Goal: Task Accomplishment & Management: Complete application form

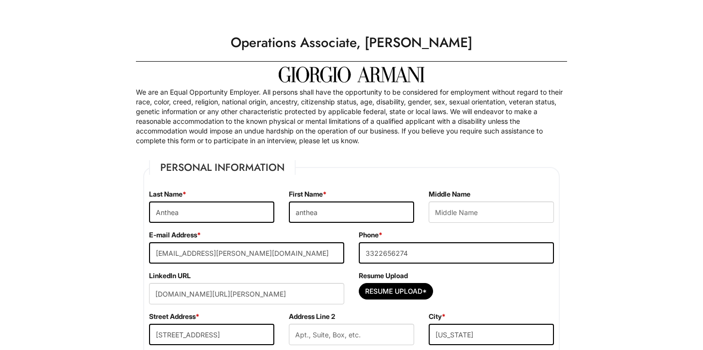
select select "NY"
select select "[GEOGRAPHIC_DATA]"
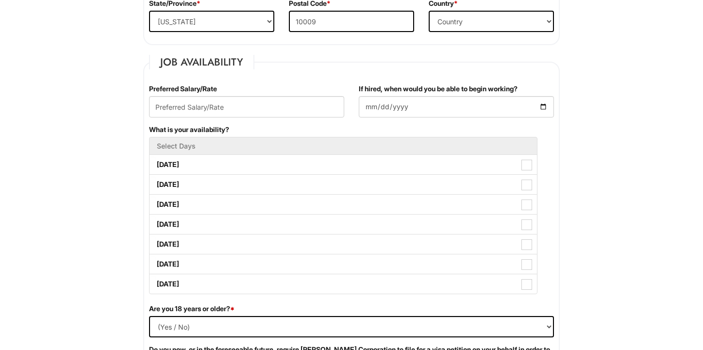
scroll to position [357, 0]
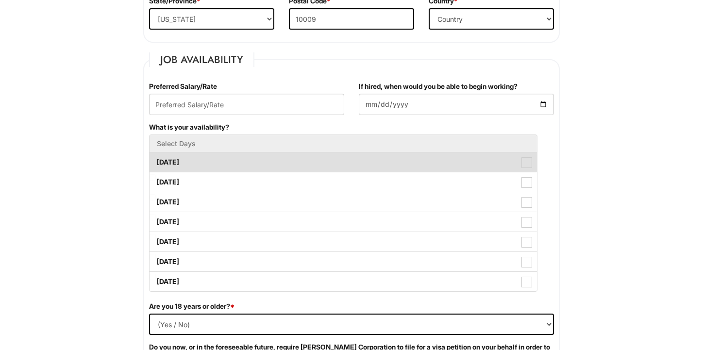
click at [257, 170] on label "Monday" at bounding box center [344, 162] width 388 height 19
click at [156, 161] on Available_Monday "Monday" at bounding box center [153, 157] width 6 height 6
checkbox Available_Monday "true"
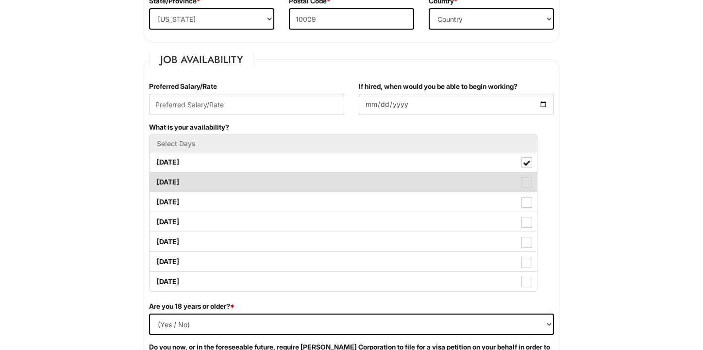
click at [259, 183] on label "Tuesday" at bounding box center [344, 181] width 388 height 19
click at [156, 181] on Available_Tuesday "Tuesday" at bounding box center [153, 177] width 6 height 6
checkbox Available_Tuesday "true"
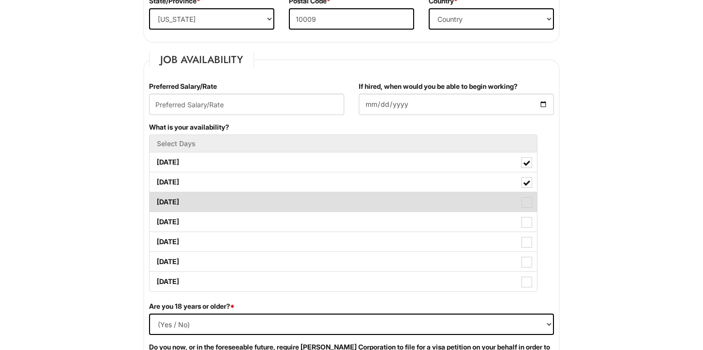
click at [259, 208] on label "Wednesday" at bounding box center [344, 201] width 388 height 19
click at [156, 201] on Available_Wednesday "Wednesday" at bounding box center [153, 197] width 6 height 6
checkbox Available_Wednesday "true"
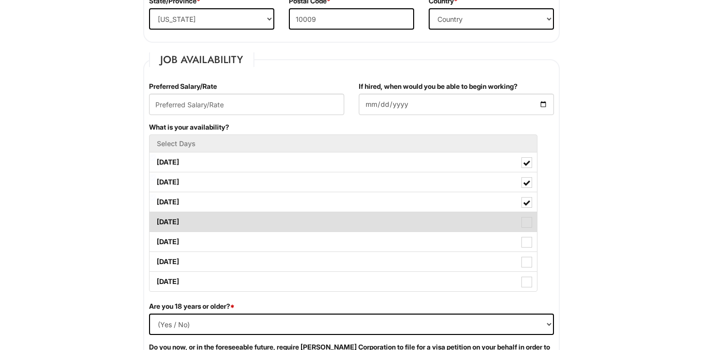
click at [260, 217] on label "Thursday" at bounding box center [344, 221] width 388 height 19
click at [156, 217] on Available_Thursday "Thursday" at bounding box center [153, 217] width 6 height 6
checkbox Available_Thursday "true"
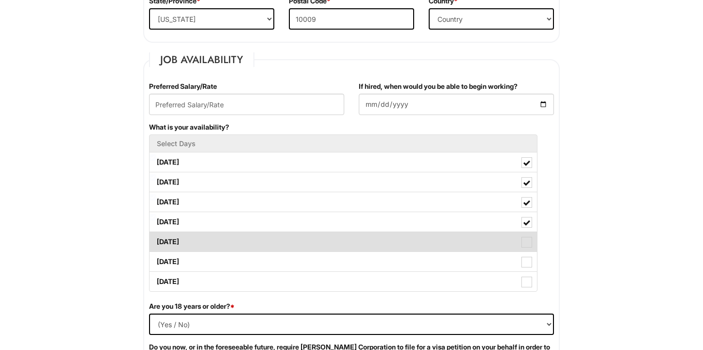
click at [262, 245] on label "Friday" at bounding box center [344, 241] width 388 height 19
click at [156, 240] on Available_Friday "Friday" at bounding box center [153, 237] width 6 height 6
checkbox Available_Friday "true"
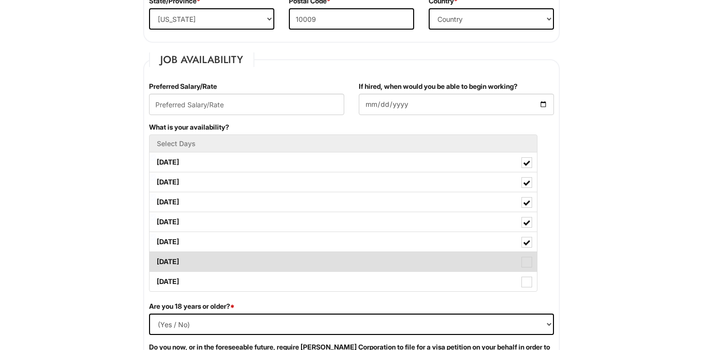
click at [267, 262] on label "Saturday" at bounding box center [344, 261] width 388 height 19
click at [156, 260] on Available_Saturday "Saturday" at bounding box center [153, 257] width 6 height 6
checkbox Available_Saturday "true"
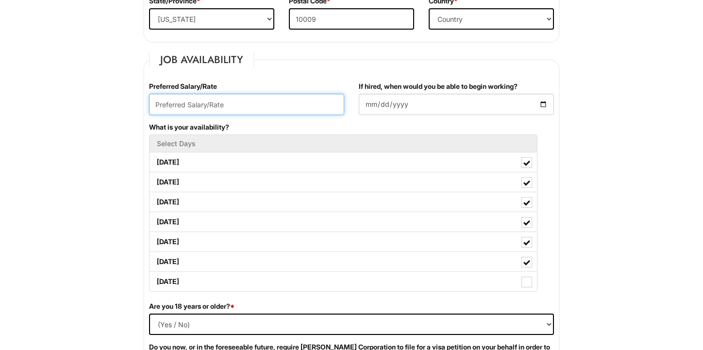
click at [226, 101] on input "text" at bounding box center [246, 104] width 195 height 21
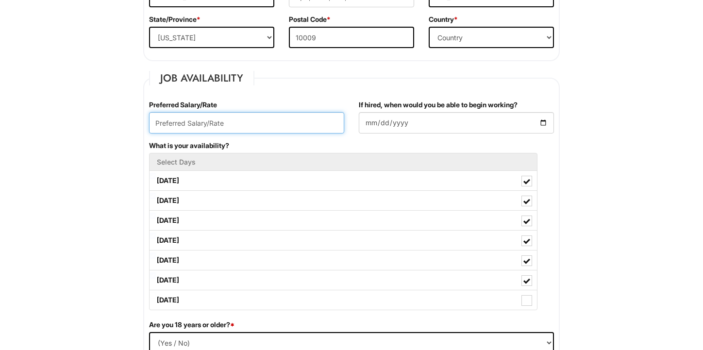
scroll to position [332, 0]
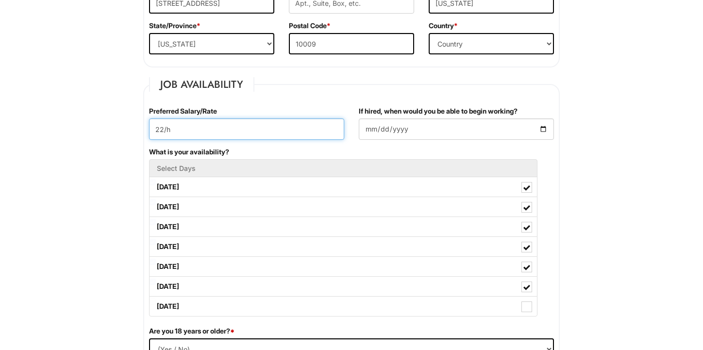
type input "22/h"
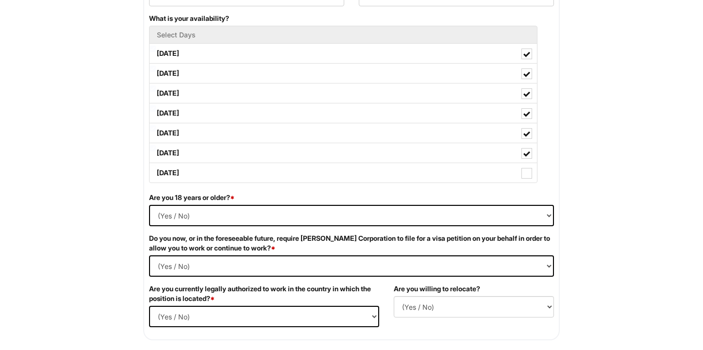
scroll to position [469, 0]
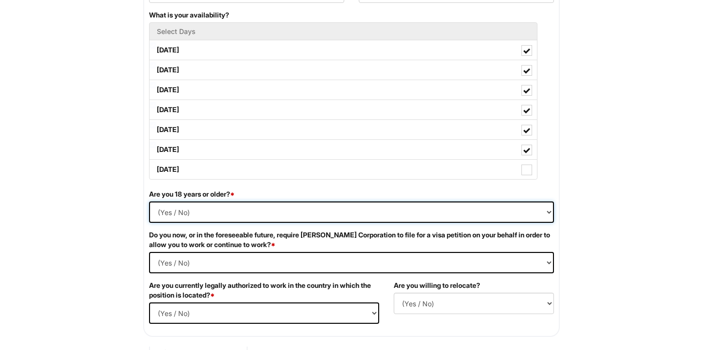
click at [187, 209] on select "(Yes / No) Yes No" at bounding box center [351, 212] width 405 height 21
select select "Yes"
click at [149, 202] on select "(Yes / No) Yes No" at bounding box center [351, 212] width 405 height 21
click at [176, 261] on Required "(Yes / No) Yes No" at bounding box center [351, 262] width 405 height 21
select Required "Yes"
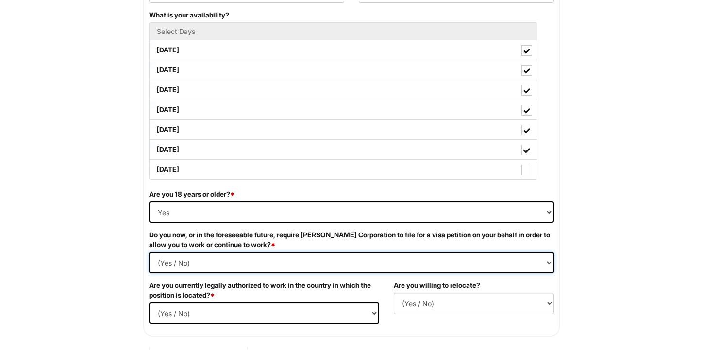
click at [149, 252] on Required "(Yes / No) Yes No" at bounding box center [351, 262] width 405 height 21
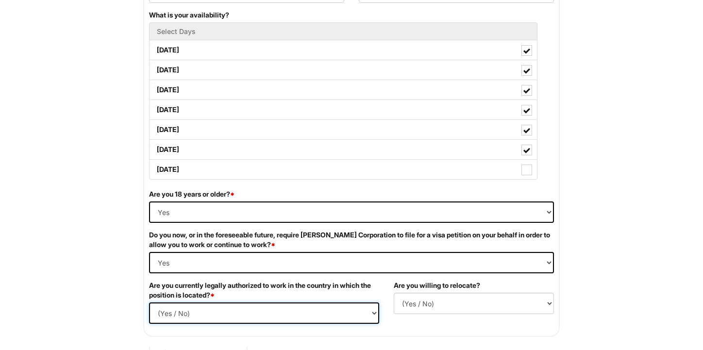
click at [194, 311] on select "(Yes / No) Yes No" at bounding box center [264, 313] width 230 height 21
select select "Yes"
click at [149, 303] on select "(Yes / No) Yes No" at bounding box center [264, 313] width 230 height 21
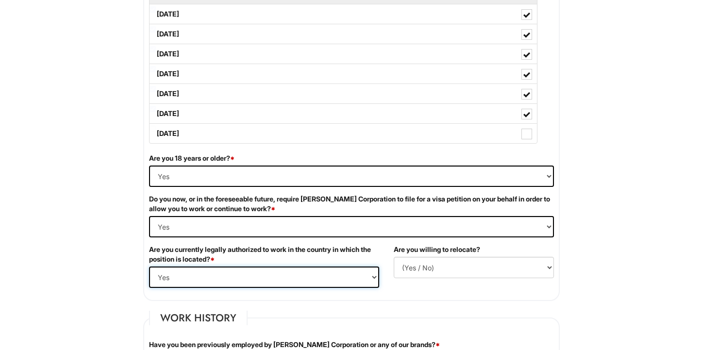
scroll to position [524, 0]
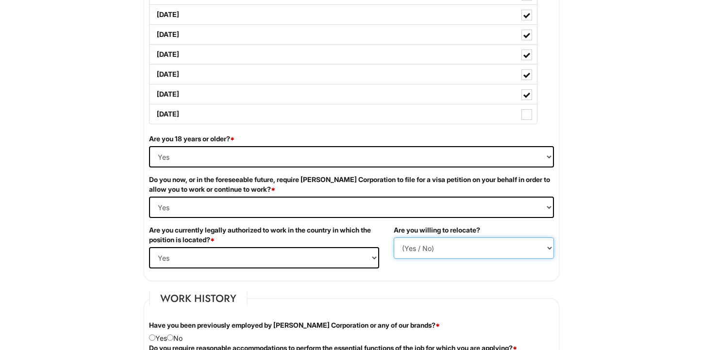
click at [439, 249] on select "(Yes / No) No Yes" at bounding box center [474, 248] width 160 height 21
select select "N"
click at [394, 238] on select "(Yes / No) No Yes" at bounding box center [474, 248] width 160 height 21
click at [413, 264] on div "Are you willing to relocate? (Yes / No) No Yes" at bounding box center [474, 245] width 175 height 41
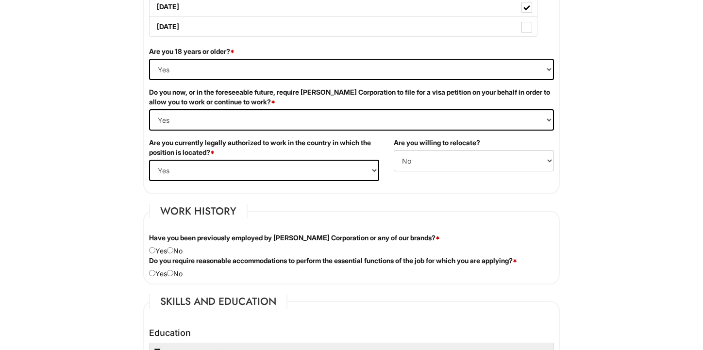
scroll to position [613, 0]
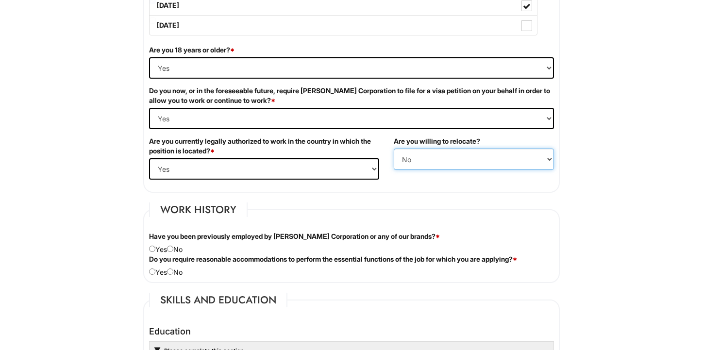
click at [449, 161] on select "(Yes / No) No Yes" at bounding box center [474, 159] width 160 height 21
click at [193, 248] on div "Have you been previously employed by Giorgio Armani Corporation or any of our b…" at bounding box center [352, 243] width 420 height 23
click at [186, 248] on div "Have you been previously employed by Giorgio Armani Corporation or any of our b…" at bounding box center [352, 243] width 420 height 23
click at [178, 269] on div "Do you require reasonable accommodations to perform the essential functions of …" at bounding box center [352, 266] width 420 height 23
click at [173, 269] on input "radio" at bounding box center [170, 272] width 6 height 6
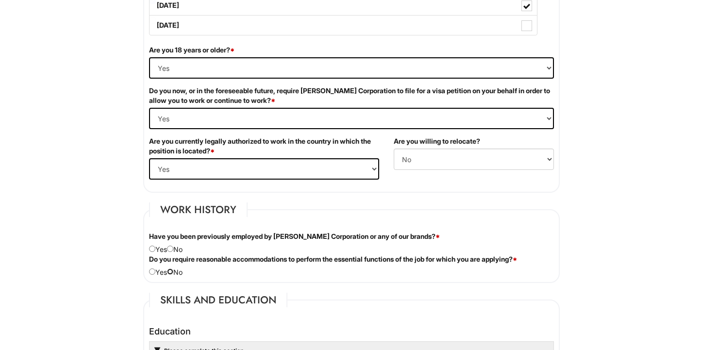
radio input "true"
click at [172, 247] on input "radio" at bounding box center [170, 249] width 6 height 6
radio input "true"
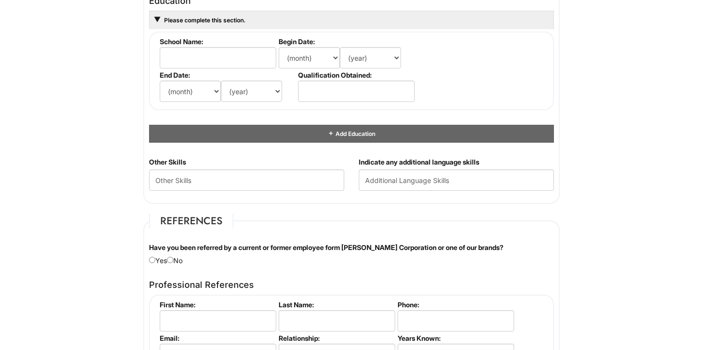
scroll to position [935, 0]
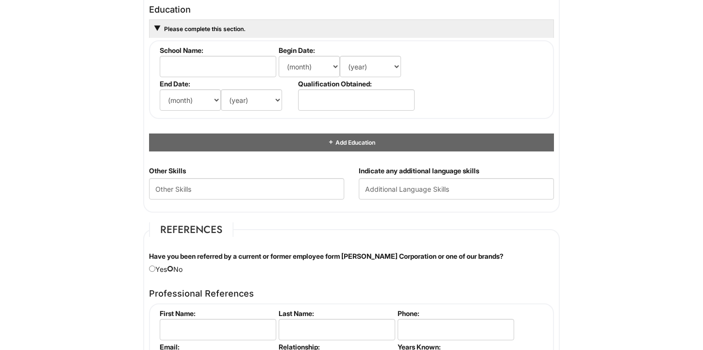
click at [173, 270] on input "radio" at bounding box center [170, 269] width 6 height 6
radio input "true"
click at [175, 195] on Skills "text" at bounding box center [246, 188] width 195 height 21
click at [379, 187] on input "text" at bounding box center [456, 188] width 195 height 21
type input "f"
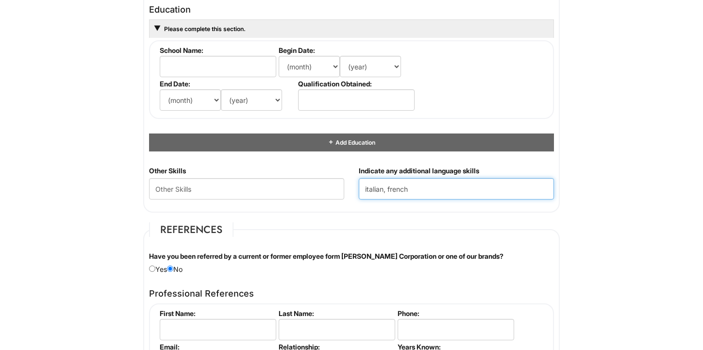
type input "italian, french"
click at [392, 212] on fieldset "Skills and Education Education Please complete this section. School Name: Begin…" at bounding box center [351, 92] width 417 height 242
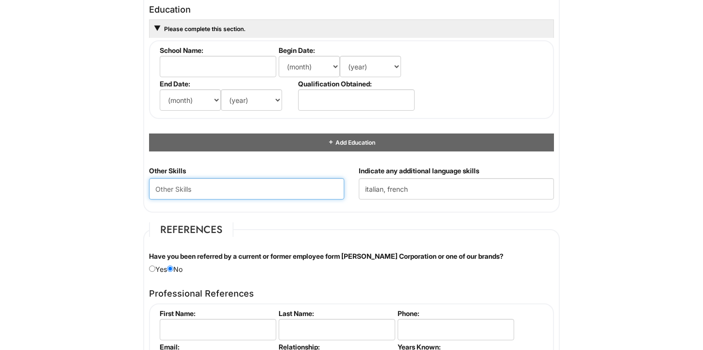
click at [270, 191] on Skills "text" at bounding box center [246, 188] width 195 height 21
type Skills "m"
type Skills "multi-tasker, problem-solver, proactive"
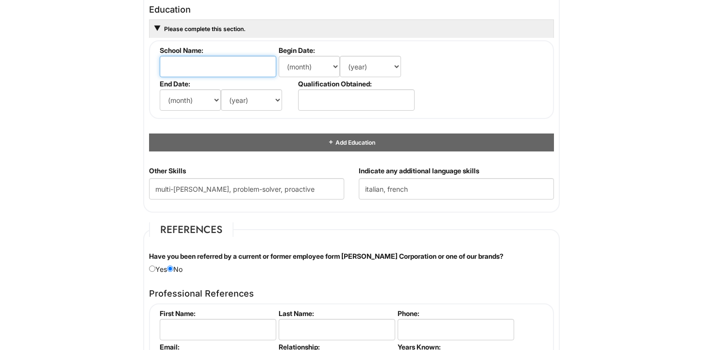
click at [197, 70] on input "text" at bounding box center [218, 66] width 117 height 21
type input "king's college london"
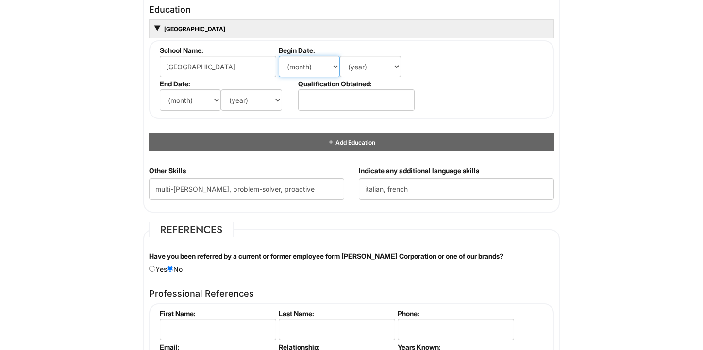
click at [299, 68] on select "(month) Jan Feb Mar Apr May Jun Jul Aug Sep Oct Nov Dec" at bounding box center [309, 66] width 61 height 21
select select "9"
click at [279, 56] on select "(month) Jan Feb Mar Apr May Jun Jul Aug Sep Oct Nov Dec" at bounding box center [309, 66] width 61 height 21
click at [354, 65] on select "(year) 2029 2028 2027 2026 2025 2024 2023 2022 2021 2020 2019 2018 2017 2016 20…" at bounding box center [370, 66] width 61 height 21
select select "2021"
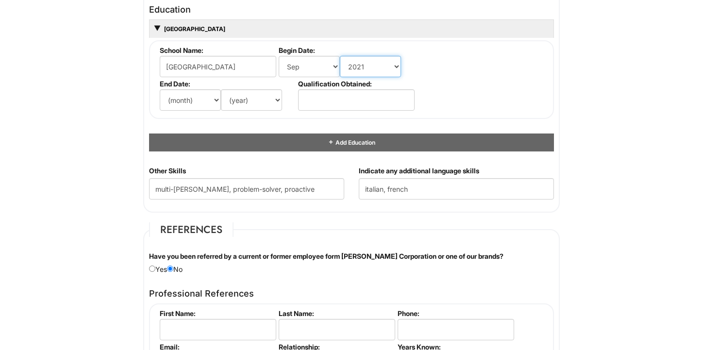
click at [340, 56] on select "(year) 2029 2028 2027 2026 2025 2024 2023 2022 2021 2020 2019 2018 2017 2016 20…" at bounding box center [370, 66] width 61 height 21
click at [205, 109] on select "(month) Jan Feb Mar Apr May Jun Jul Aug Sep Oct Nov Dec" at bounding box center [190, 99] width 61 height 21
select select "8"
click at [160, 89] on select "(month) Jan Feb Mar Apr May Jun Jul Aug Sep Oct Nov Dec" at bounding box center [190, 99] width 61 height 21
click at [248, 93] on select "(year) 2029 2028 2027 2026 2025 2024 2023 2022 2021 2020 2019 2018 2017 2016 20…" at bounding box center [251, 99] width 61 height 21
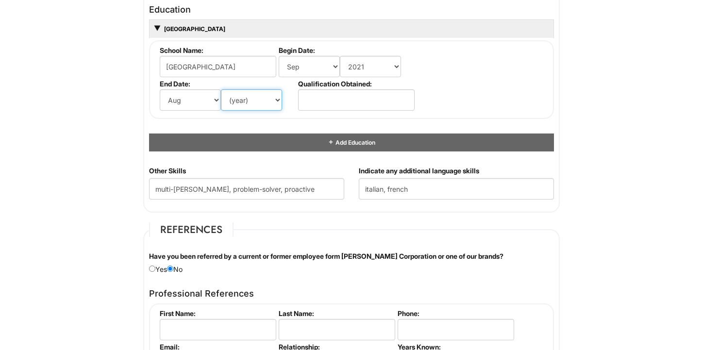
select select "2025"
click at [221, 89] on select "(year) 2029 2028 2027 2026 2025 2024 2023 2022 2021 2020 2019 2018 2017 2016 20…" at bounding box center [251, 99] width 61 height 21
click at [345, 95] on input "text" at bounding box center [356, 99] width 117 height 21
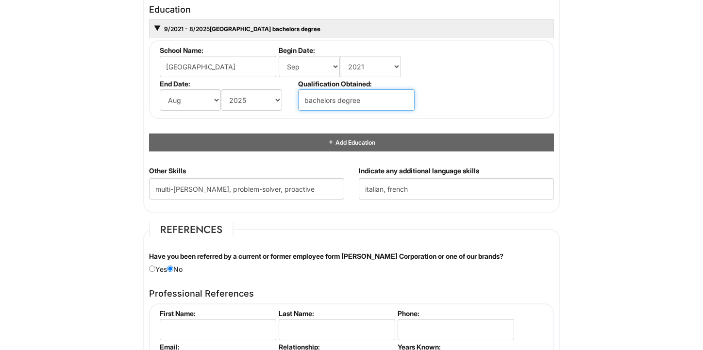
type input "bachelors degree"
click at [470, 79] on fieldset "School Name: king's college london Begin Date: (month) Jan Feb Mar Apr May Jun …" at bounding box center [351, 79] width 405 height 79
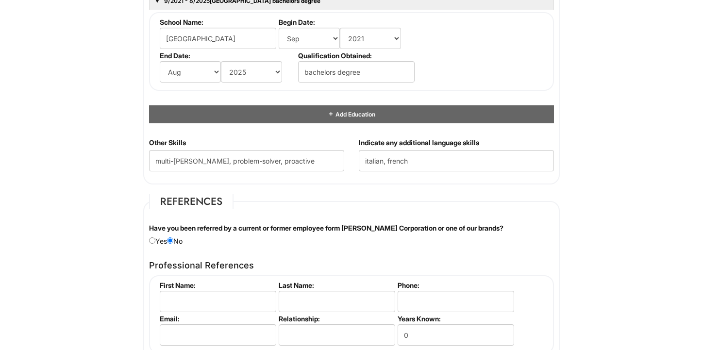
scroll to position [1131, 0]
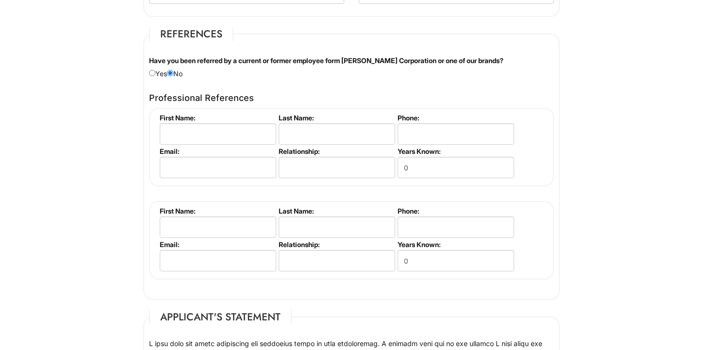
click at [211, 145] on li "First Name:" at bounding box center [216, 131] width 119 height 34
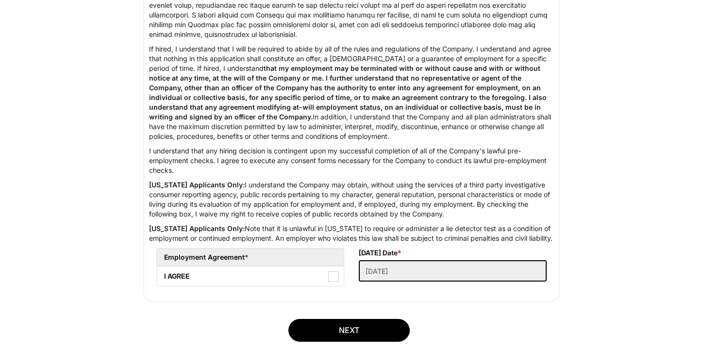
scroll to position [1522, 0]
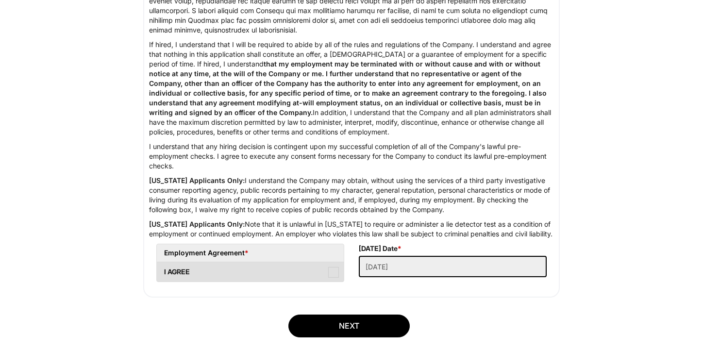
click at [331, 278] on span at bounding box center [333, 272] width 11 height 11
click at [163, 271] on AGREE "I AGREE" at bounding box center [160, 267] width 6 height 6
checkbox AGREE "true"
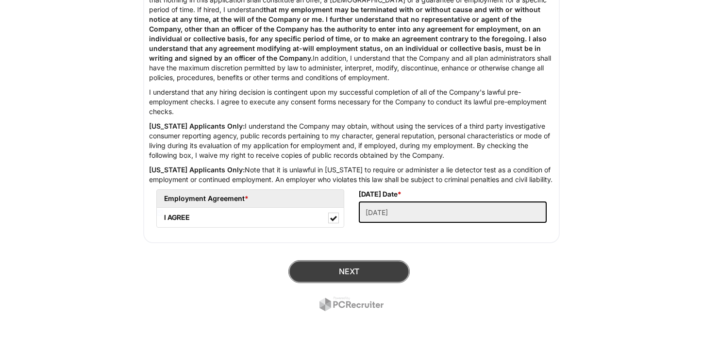
click at [336, 269] on button "Next" at bounding box center [349, 271] width 121 height 23
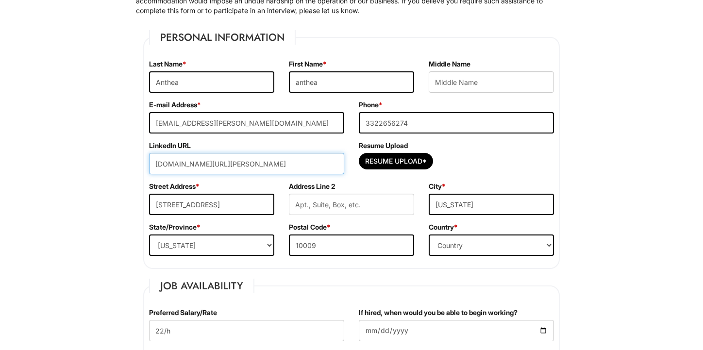
scroll to position [130, 0]
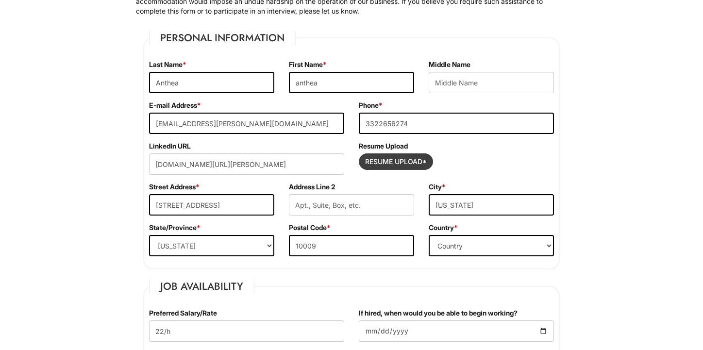
click at [406, 165] on input "Resume Upload*" at bounding box center [395, 162] width 73 height 16
type input "C:\fakepath\Anthea Peccerillo CV.pdf"
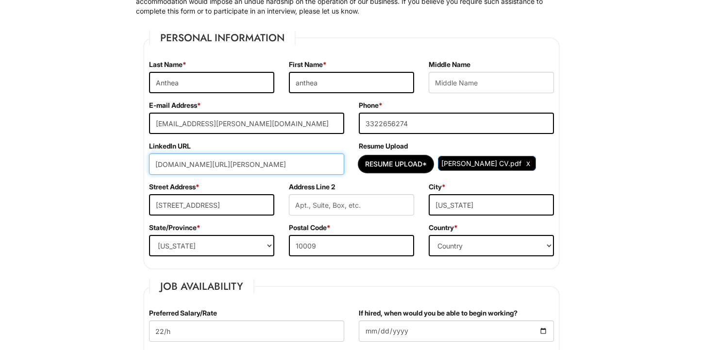
click at [331, 171] on input "www.linkedin.com/in/anthea-peccerillo-9b483924b" at bounding box center [246, 164] width 195 height 21
drag, startPoint x: 331, startPoint y: 171, endPoint x: 65, endPoint y: 171, distance: 265.7
drag, startPoint x: 326, startPoint y: 160, endPoint x: 54, endPoint y: 160, distance: 272.5
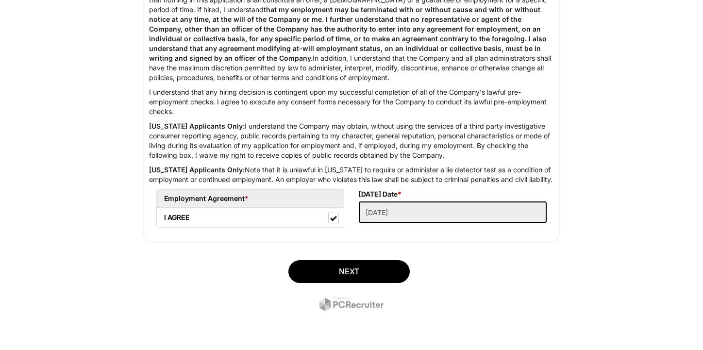
scroll to position [1586, 0]
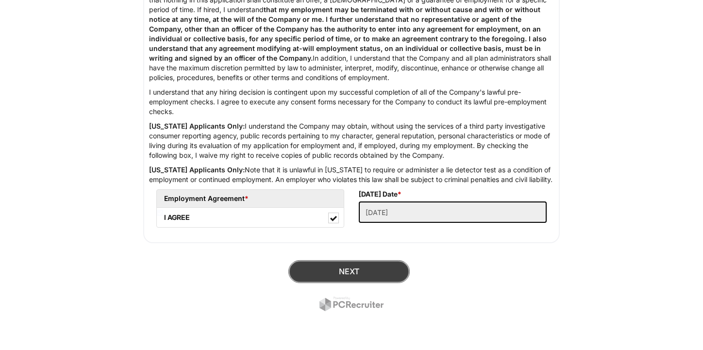
click at [347, 270] on button "Next" at bounding box center [349, 271] width 121 height 23
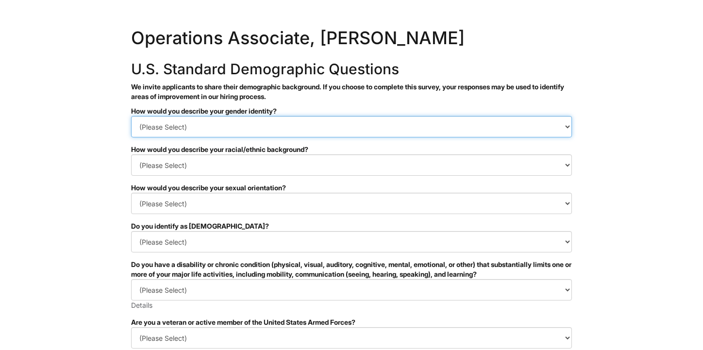
click at [210, 135] on select "(Please Select) Man Woman [DEMOGRAPHIC_DATA] I prefer to self-describe I don't …" at bounding box center [351, 126] width 441 height 21
select select "Woman"
click at [131, 116] on select "(Please Select) Man Woman [DEMOGRAPHIC_DATA] I prefer to self-describe I don't …" at bounding box center [351, 126] width 441 height 21
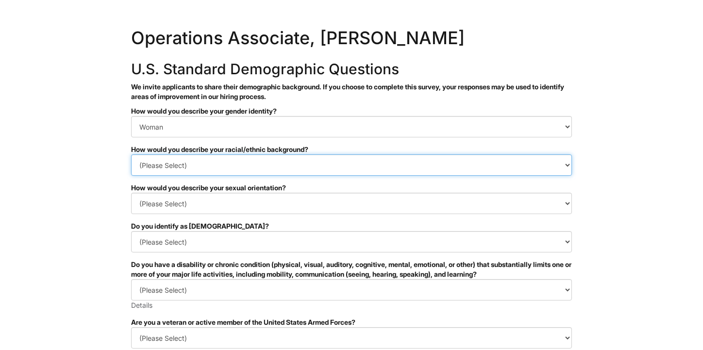
click at [184, 166] on select "(Please Select) [DEMOGRAPHIC_DATA] or of [DEMOGRAPHIC_DATA] descent [DEMOGRAPHI…" at bounding box center [351, 164] width 441 height 21
select select "White or European"
click at [131, 154] on select "(Please Select) [DEMOGRAPHIC_DATA] or of [DEMOGRAPHIC_DATA] descent [DEMOGRAPHI…" at bounding box center [351, 164] width 441 height 21
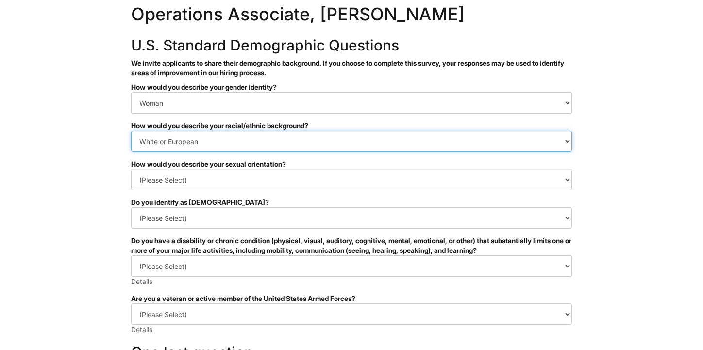
scroll to position [33, 0]
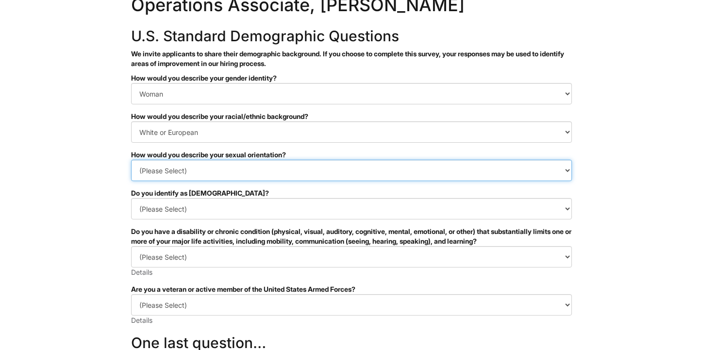
click at [191, 167] on select "(Please Select) [DEMOGRAPHIC_DATA] [DEMOGRAPHIC_DATA] and/or [DEMOGRAPHIC_DATA]…" at bounding box center [351, 170] width 441 height 21
select select "[DEMOGRAPHIC_DATA]"
click at [131, 160] on select "(Please Select) [DEMOGRAPHIC_DATA] [DEMOGRAPHIC_DATA] and/or [DEMOGRAPHIC_DATA]…" at bounding box center [351, 170] width 441 height 21
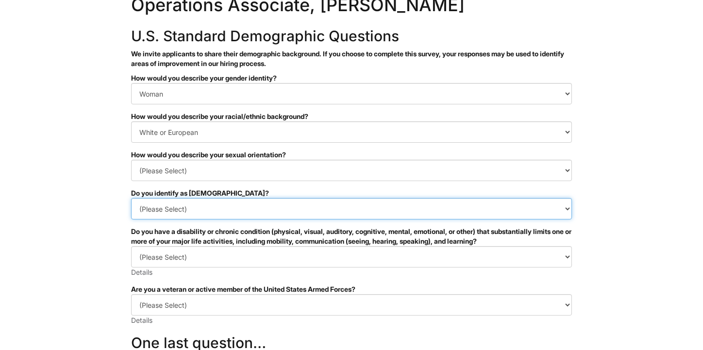
click at [189, 215] on select "(Please Select) Yes No I prefer to self-describe I don't wish to answer" at bounding box center [351, 208] width 441 height 21
select select "No"
click at [131, 198] on select "(Please Select) Yes No I prefer to self-describe I don't wish to answer" at bounding box center [351, 208] width 441 height 21
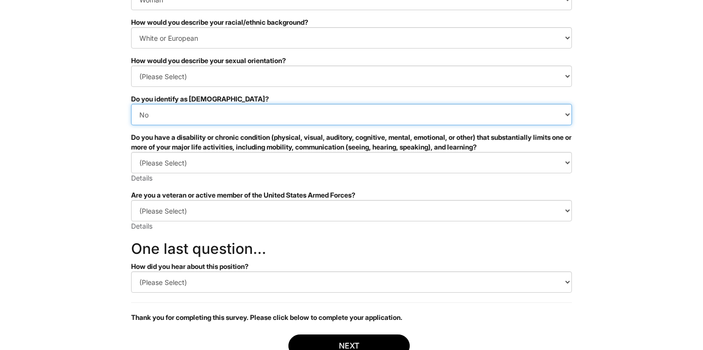
scroll to position [129, 0]
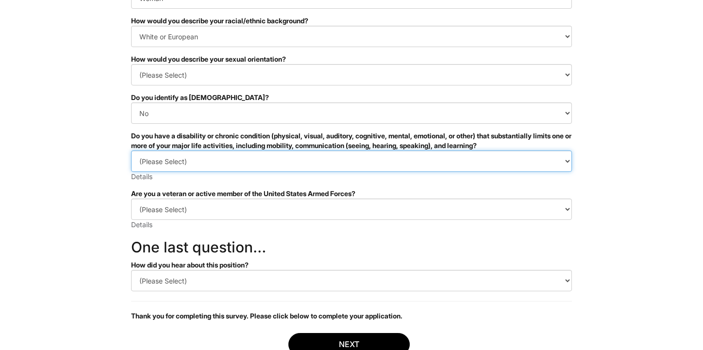
click at [168, 164] on select "(Please Select) YES, I HAVE A DISABILITY (or previously had a disability) NO, I…" at bounding box center [351, 161] width 441 height 21
select select "NO, I DON'T HAVE A DISABILITY"
click at [131, 151] on select "(Please Select) YES, I HAVE A DISABILITY (or previously had a disability) NO, I…" at bounding box center [351, 161] width 441 height 21
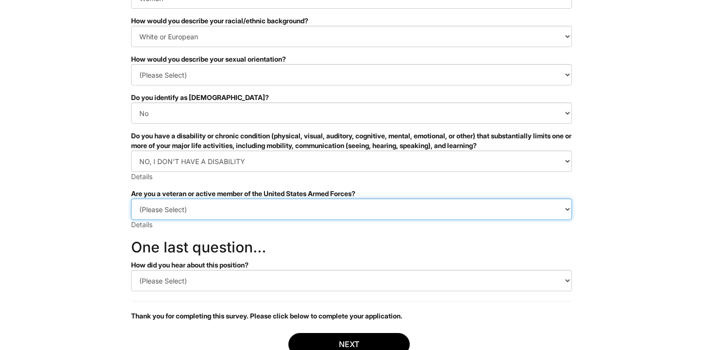
click at [177, 217] on select "(Please Select) I IDENTIFY AS ONE OR MORE OF THE CLASSIFICATIONS OF PROTECTED V…" at bounding box center [351, 209] width 441 height 21
select select "I AM NOT A PROTECTED VETERAN"
click at [131, 199] on select "(Please Select) I IDENTIFY AS ONE OR MORE OF THE CLASSIFICATIONS OF PROTECTED V…" at bounding box center [351, 209] width 441 height 21
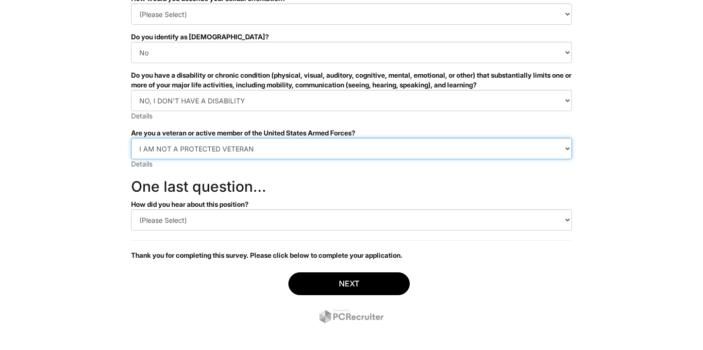
scroll to position [192, 0]
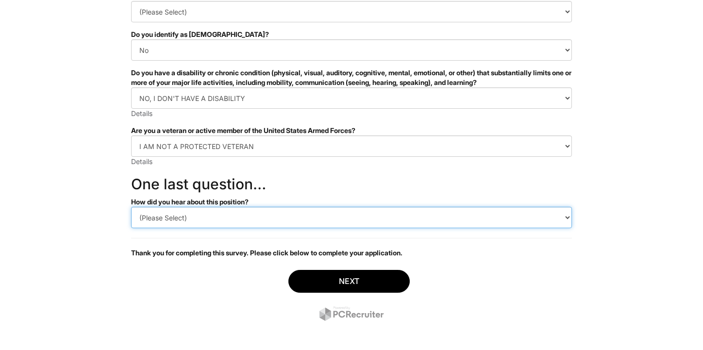
click at [174, 221] on select "(Please Select) CareerBuilder Indeed LinkedIn Monster Referral Other" at bounding box center [351, 217] width 441 height 21
click at [131, 207] on select "(Please Select) CareerBuilder Indeed LinkedIn Monster Referral Other" at bounding box center [351, 217] width 441 height 21
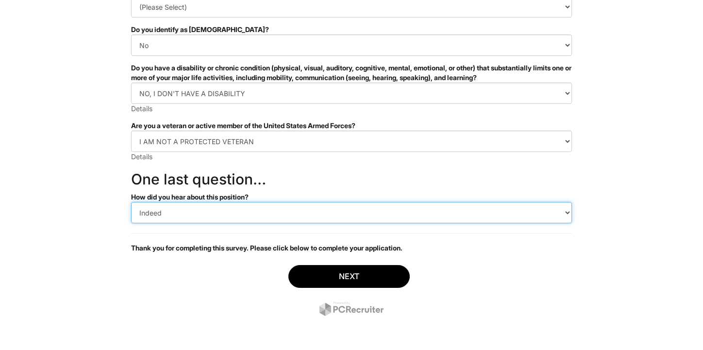
click at [202, 212] on select "(Please Select) CareerBuilder Indeed LinkedIn Monster Referral Other" at bounding box center [351, 212] width 441 height 21
click at [131, 202] on select "(Please Select) CareerBuilder Indeed LinkedIn Monster Referral Other" at bounding box center [351, 212] width 441 height 21
click at [224, 217] on select "(Please Select) CareerBuilder Indeed LinkedIn Monster Referral Other" at bounding box center [351, 212] width 441 height 21
select select "Indeed"
click at [131, 202] on select "(Please Select) CareerBuilder Indeed LinkedIn Monster Referral Other" at bounding box center [351, 212] width 441 height 21
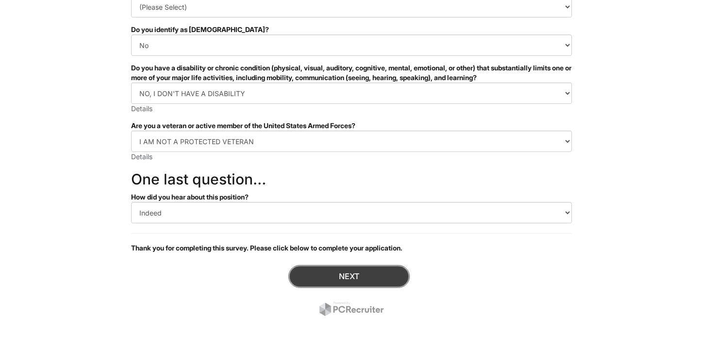
click at [339, 286] on button "Next" at bounding box center [349, 276] width 121 height 23
